Goal: Task Accomplishment & Management: Complete application form

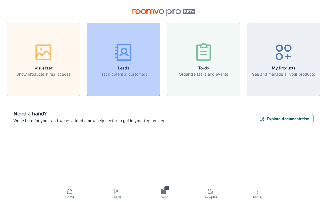
click at [118, 54] on rect "button" at bounding box center [124, 52] width 13 height 16
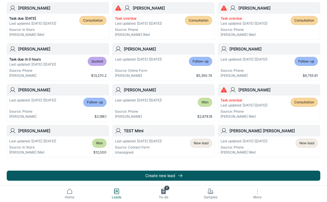
scroll to position [110, 0]
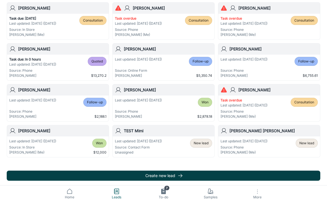
click at [122, 173] on button "Create new lead" at bounding box center [164, 175] width 314 height 10
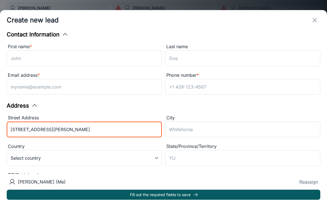
type input "[STREET_ADDRESS][PERSON_NAME]"
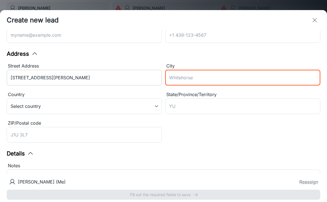
scroll to position [54, 0]
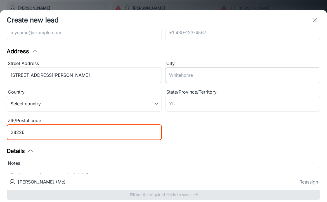
type input "28226"
click at [188, 78] on input "City" at bounding box center [242, 75] width 155 height 16
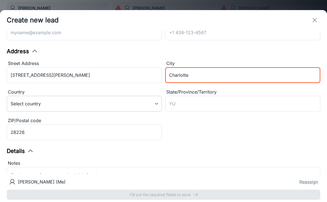
type input "Charlotte"
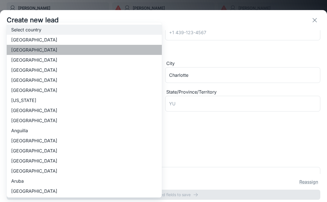
click at [68, 50] on li "[GEOGRAPHIC_DATA]" at bounding box center [84, 50] width 155 height 10
type input "US"
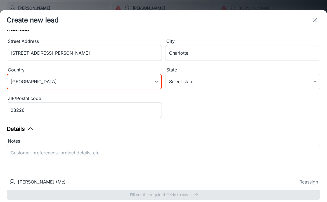
scroll to position [76, 0]
click at [178, 146] on div "x ​" at bounding box center [164, 162] width 314 height 35
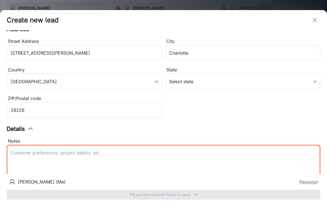
type textarea "C"
type textarea "Gate Code #6000"
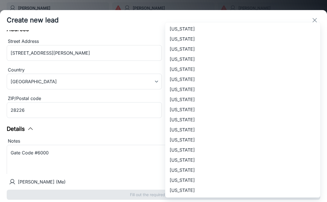
scroll to position [306, 0]
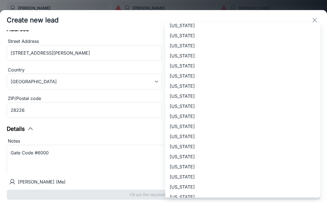
click at [199, 68] on li "[US_STATE]" at bounding box center [242, 66] width 155 height 10
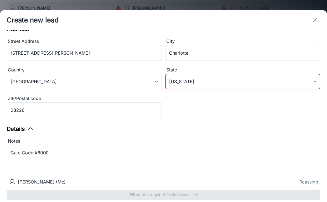
type input "[US_STATE]"
click at [147, 29] on div "Create new lead" at bounding box center [163, 20] width 327 height 20
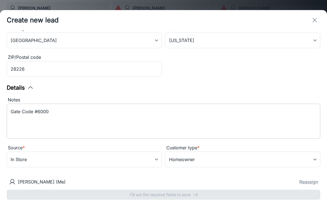
scroll to position [117, 0]
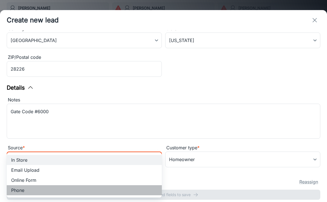
click at [25, 189] on li "Phone" at bounding box center [84, 190] width 155 height 10
type input "phone"
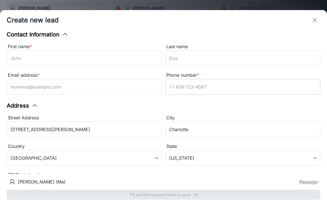
scroll to position [0, 0]
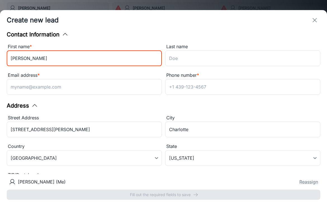
type input "[PERSON_NAME]"
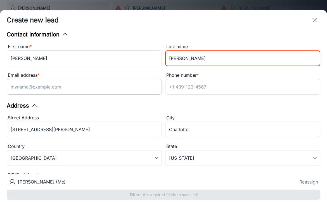
type input "[PERSON_NAME]"
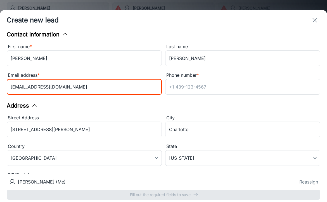
type input "[EMAIL_ADDRESS][DOMAIN_NAME]"
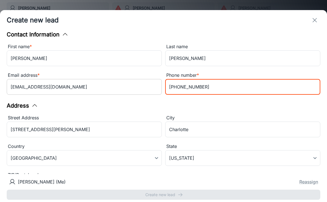
type input "[PHONE_NUMBER]"
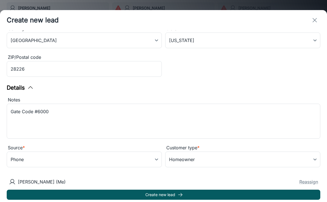
scroll to position [117, 0]
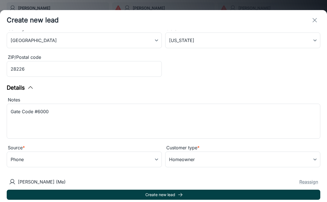
click at [115, 198] on button "Create new lead" at bounding box center [164, 194] width 314 height 10
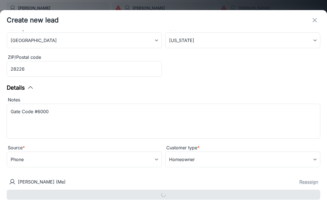
type input "in_store"
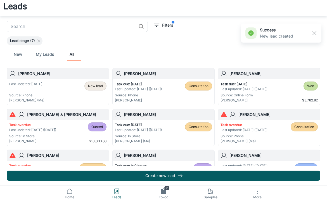
click at [101, 85] on span "New lead" at bounding box center [95, 85] width 15 height 5
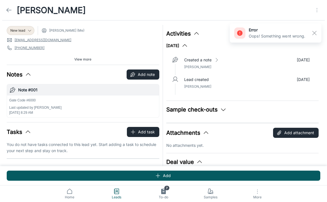
click at [74, 32] on span "[PERSON_NAME] (Me)" at bounding box center [66, 30] width 35 height 5
click at [15, 34] on div "New lead" at bounding box center [21, 30] width 28 height 9
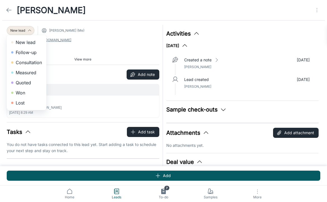
click at [54, 29] on div at bounding box center [163, 101] width 327 height 202
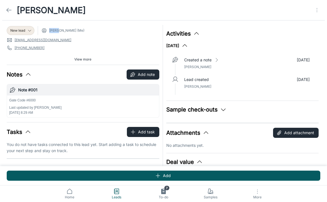
click at [53, 29] on span "[PERSON_NAME] (Me)" at bounding box center [66, 30] width 35 height 5
click at [46, 28] on icon at bounding box center [44, 31] width 6 height 6
click at [318, 10] on icon "Open menu" at bounding box center [317, 10] width 7 height 7
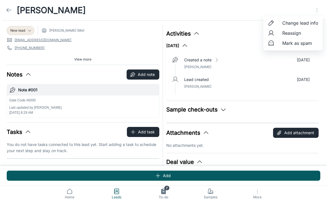
click at [290, 34] on span "Reassign" at bounding box center [300, 33] width 36 height 7
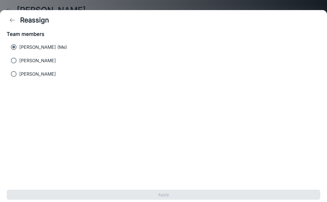
click at [42, 63] on p "[PERSON_NAME]" at bounding box center [37, 60] width 37 height 7
click at [19, 63] on input "[PERSON_NAME]" at bounding box center [13, 60] width 11 height 11
radio input "true"
radio input "false"
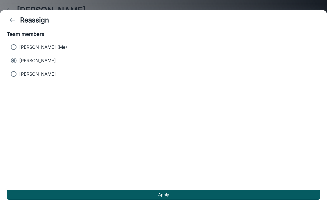
click at [132, 189] on div "Apply" at bounding box center [163, 194] width 327 height 15
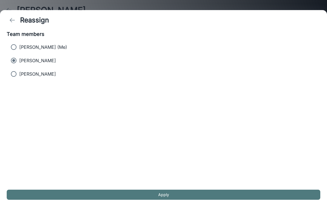
click at [132, 194] on button "Apply" at bounding box center [164, 194] width 314 height 10
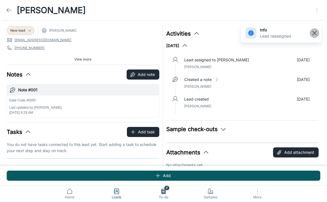
click at [314, 32] on rect "button" at bounding box center [314, 33] width 7 height 7
click at [23, 28] on span "New lead" at bounding box center [17, 30] width 15 height 5
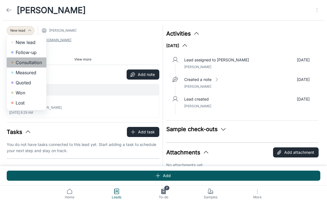
click at [29, 64] on li "Consultation" at bounding box center [27, 62] width 40 height 10
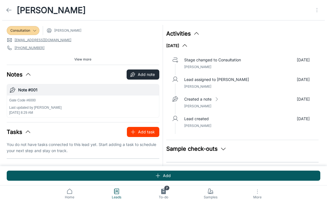
click at [142, 130] on button "Add task" at bounding box center [143, 132] width 32 height 10
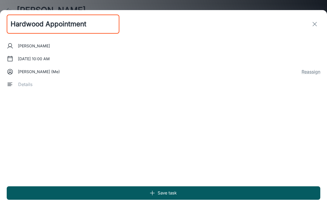
type input "Hardwood Appointment"
click at [23, 86] on textarea at bounding box center [167, 84] width 298 height 6
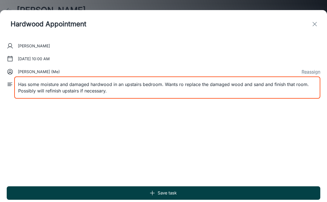
type textarea "Has some moisture and damaged hardwood in an upstairs bedroom. Wants ro replace…"
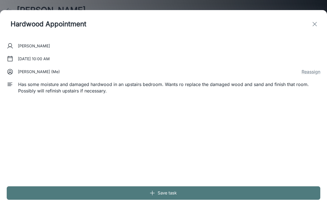
click at [126, 191] on button "Save task" at bounding box center [164, 192] width 314 height 13
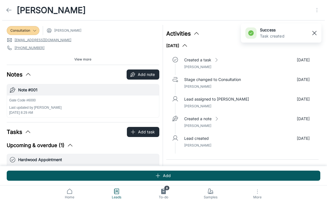
click at [314, 33] on rect "button" at bounding box center [314, 33] width 7 height 7
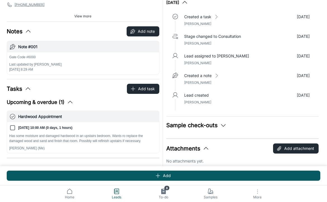
scroll to position [46, 0]
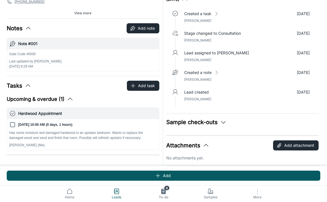
click at [54, 100] on button "Upcoming & overdue (1)" at bounding box center [40, 99] width 67 height 8
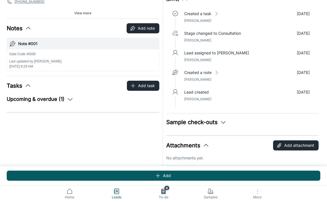
click at [54, 100] on button "Upcoming & overdue (1)" at bounding box center [40, 99] width 67 height 8
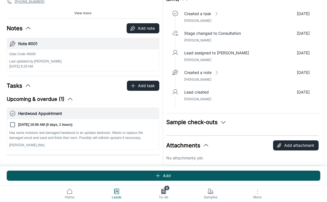
click at [23, 124] on p "[DATE] 10:00 AM (0 days, 1 hours)" at bounding box center [45, 124] width 54 height 5
click at [16, 124] on input "[DATE] 10:00 AM (0 days, 1 hours)" at bounding box center [12, 124] width 7 height 7
checkbox input "true"
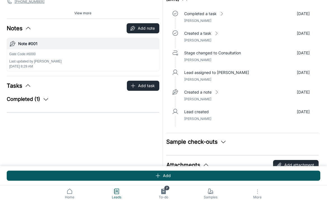
click at [39, 91] on div "Tasks Add task Completed (1) Hardwood Appointment [DATE] 10:00 AM (0 days, 1 ho…" at bounding box center [83, 93] width 153 height 27
click at [39, 97] on button "Completed (1)" at bounding box center [28, 99] width 42 height 8
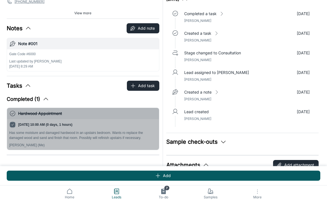
click at [12, 125] on input "[DATE] 10:00 AM (0 days, 1 hours)" at bounding box center [12, 124] width 7 height 7
checkbox input "false"
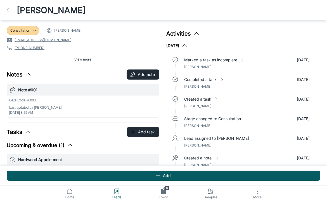
scroll to position [0, 0]
click at [316, 10] on icon "Open menu" at bounding box center [317, 10] width 7 height 7
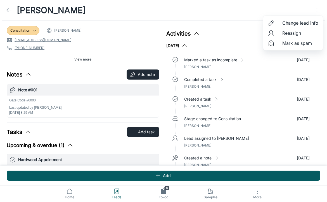
click at [128, 96] on div at bounding box center [163, 101] width 327 height 202
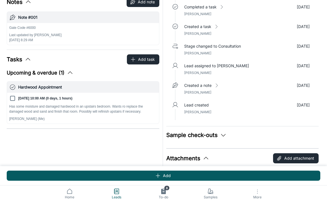
scroll to position [73, 0]
click at [25, 108] on p "Has some moisture and damaged hardwood in an upstairs bedroom. Wants ro replace…" at bounding box center [83, 108] width 148 height 10
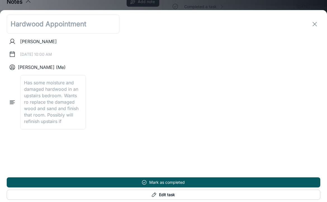
click at [35, 49] on div "[PERSON_NAME] [DATE] 10:00 AM [PERSON_NAME] (Me) Has some moisture and damaged …" at bounding box center [164, 91] width 314 height 107
click at [35, 52] on div "[DATE] 10:00 AM" at bounding box center [163, 54] width 309 height 10
click at [37, 56] on div "[DATE] 10:00 AM" at bounding box center [163, 54] width 309 height 10
click at [25, 80] on textarea "Has some moisture and damaged hardwood in an upstairs bedroom. Wants ro replace…" at bounding box center [53, 101] width 58 height 45
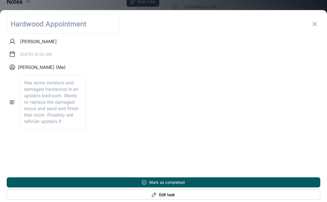
drag, startPoint x: 24, startPoint y: 81, endPoint x: 79, endPoint y: 124, distance: 70.1
click at [80, 124] on textarea "Has some moisture and damaged hardwood in an upstairs bedroom. Wants ro replace…" at bounding box center [53, 101] width 58 height 45
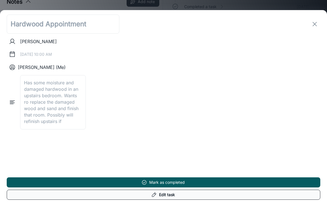
click at [137, 192] on button "Edit task" at bounding box center [164, 194] width 314 height 10
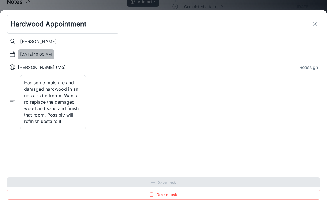
click at [48, 53] on button "[DATE] 10:00 AM" at bounding box center [36, 54] width 36 height 10
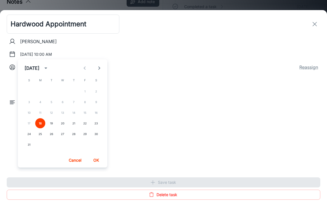
click at [94, 160] on button "OK" at bounding box center [96, 160] width 18 height 10
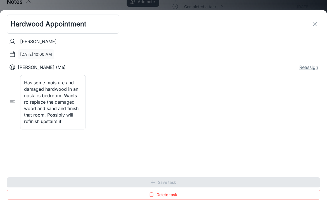
click at [54, 53] on button "[DATE] 10:00 AM" at bounding box center [36, 54] width 36 height 10
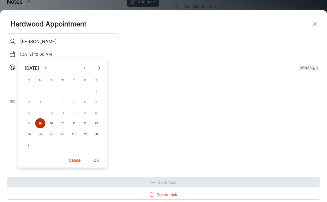
click at [38, 127] on button "18" at bounding box center [40, 123] width 10 height 10
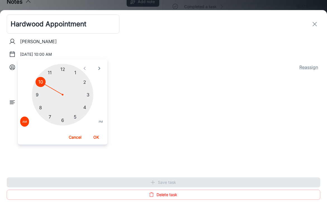
click at [89, 96] on div at bounding box center [62, 94] width 61 height 61
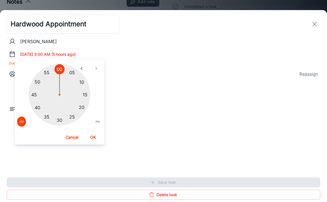
click at [94, 120] on button "PM" at bounding box center [97, 121] width 9 height 10
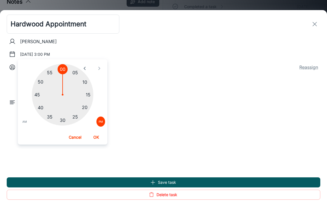
click at [95, 139] on button "OK" at bounding box center [96, 137] width 18 height 10
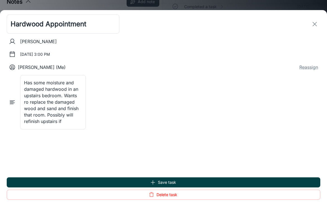
click at [128, 182] on button "Save task" at bounding box center [164, 182] width 314 height 10
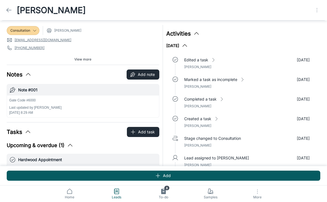
scroll to position [0, 0]
click at [11, 8] on icon at bounding box center [9, 10] width 7 height 7
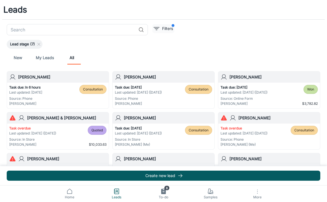
click at [166, 30] on p "Filters" at bounding box center [167, 28] width 11 height 6
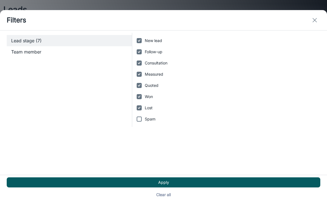
click at [97, 50] on span "Team member" at bounding box center [69, 51] width 116 height 7
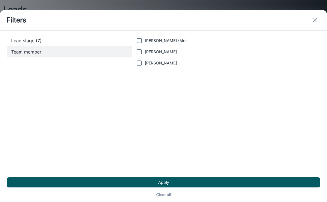
click at [180, 44] on label "[PERSON_NAME] (Me)" at bounding box center [225, 40] width 182 height 11
click at [145, 44] on input "[PERSON_NAME] (Me)" at bounding box center [139, 40] width 11 height 11
drag, startPoint x: 180, startPoint y: 44, endPoint x: 165, endPoint y: 46, distance: 14.9
click at [165, 46] on label "[PERSON_NAME] (Me)" at bounding box center [225, 40] width 182 height 11
click at [145, 46] on input "[PERSON_NAME] (Me)" at bounding box center [139, 40] width 11 height 11
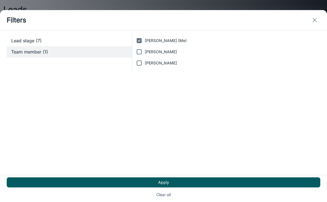
checkbox input "false"
click at [142, 50] on input "[PERSON_NAME]" at bounding box center [139, 51] width 11 height 11
checkbox input "true"
click at [151, 176] on div "Apply Clear all" at bounding box center [163, 188] width 327 height 27
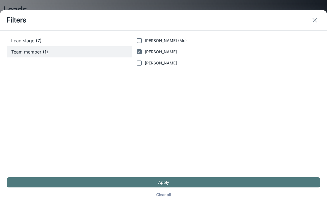
click at [146, 180] on button "Apply" at bounding box center [164, 182] width 314 height 10
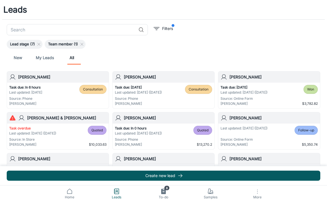
click at [20, 58] on link "New" at bounding box center [17, 57] width 13 height 13
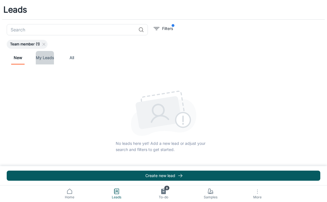
click at [41, 58] on link "My Leads" at bounding box center [45, 57] width 18 height 13
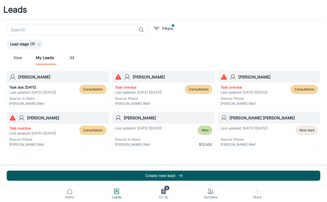
click at [35, 41] on div "Lead stage (7)" at bounding box center [25, 44] width 36 height 9
click at [166, 27] on p "Filters" at bounding box center [167, 28] width 11 height 6
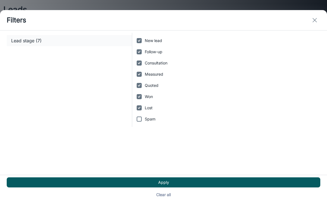
click at [104, 46] on div "Lead stage (7)" at bounding box center [69, 40] width 125 height 11
click at [312, 22] on icon "exit" at bounding box center [314, 20] width 7 height 7
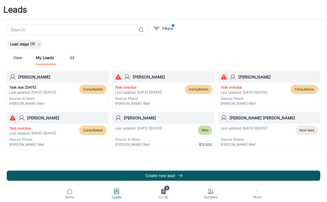
click at [156, 78] on h6 "[PERSON_NAME]" at bounding box center [172, 77] width 79 height 6
